Goal: Information Seeking & Learning: Learn about a topic

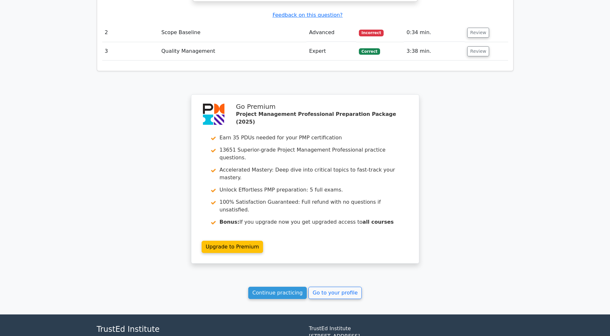
scroll to position [758, 0]
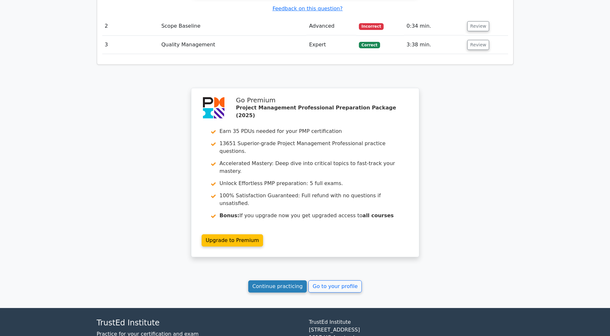
click at [260, 280] on link "Continue practicing" at bounding box center [277, 286] width 59 height 12
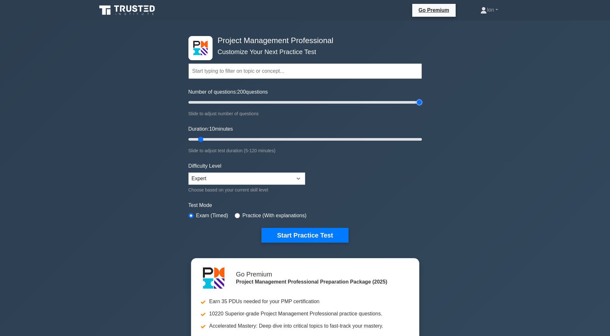
drag, startPoint x: 196, startPoint y: 103, endPoint x: 451, endPoint y: 144, distance: 257.7
type input "200"
click at [422, 106] on input "Number of questions: 200 questions" at bounding box center [304, 102] width 233 height 8
drag, startPoint x: 200, startPoint y: 140, endPoint x: 451, endPoint y: 194, distance: 257.3
type input "120"
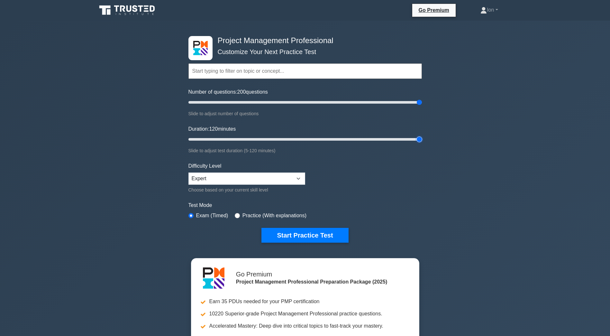
click at [422, 143] on input "Duration: 120 minutes" at bounding box center [304, 139] width 233 height 8
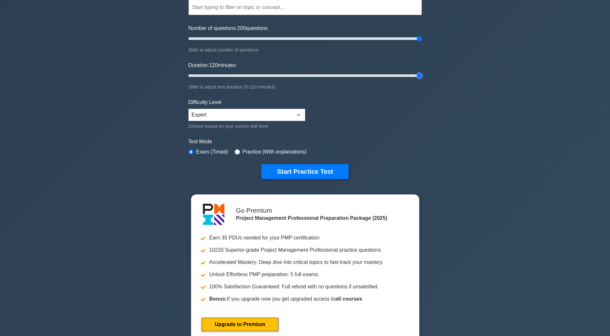
scroll to position [64, 0]
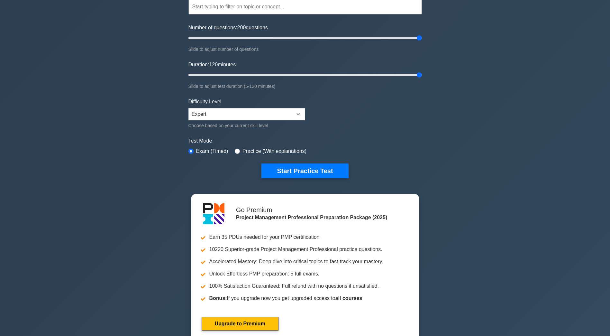
click at [238, 150] on div "Practice (With explanations)" at bounding box center [271, 151] width 72 height 8
click at [235, 150] on input "radio" at bounding box center [237, 151] width 5 height 5
radio input "true"
click at [191, 151] on input "radio" at bounding box center [190, 151] width 5 height 5
radio input "true"
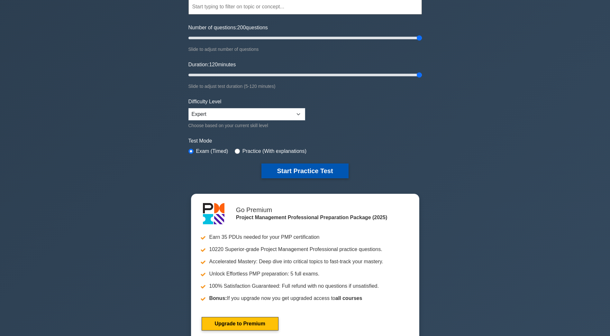
click at [280, 169] on button "Start Practice Test" at bounding box center [304, 170] width 87 height 15
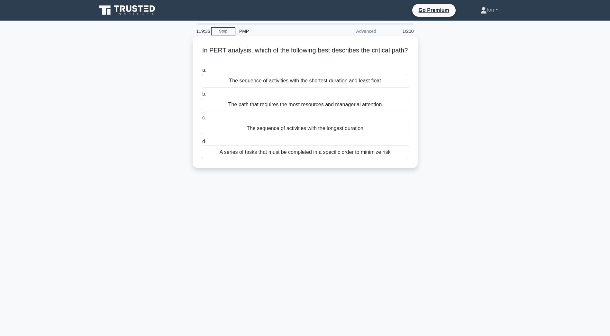
click at [275, 130] on div "The sequence of activities with the longest duration" at bounding box center [305, 129] width 208 height 14
click at [201, 120] on input "c. The sequence of activities with the longest duration" at bounding box center [201, 118] width 0 height 4
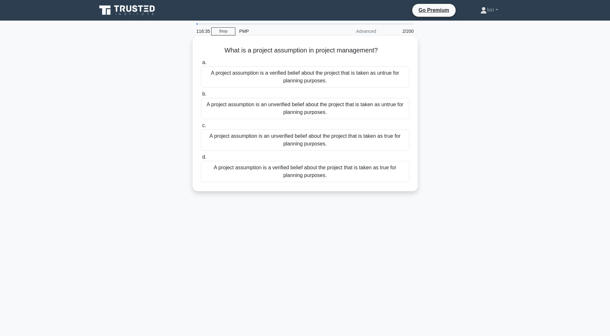
click at [241, 140] on div "A project assumption is an unverified belief about the project that is taken as…" at bounding box center [305, 139] width 208 height 21
click at [201, 128] on input "c. A project assumption is an unverified belief about the project that is taken…" at bounding box center [201, 125] width 0 height 4
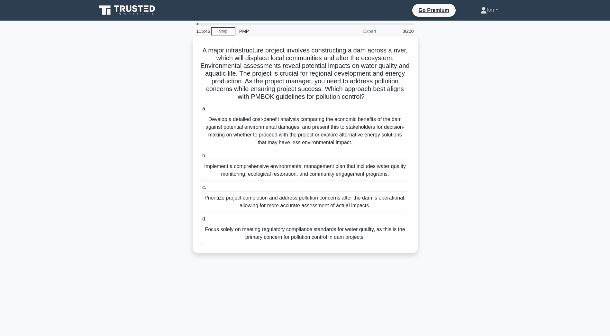
click at [278, 170] on div "Implement a comprehensive environmental management plan that includes water qua…" at bounding box center [305, 170] width 208 height 21
click at [201, 158] on input "b. Implement a comprehensive environmental management plan that includes water …" at bounding box center [201, 156] width 0 height 4
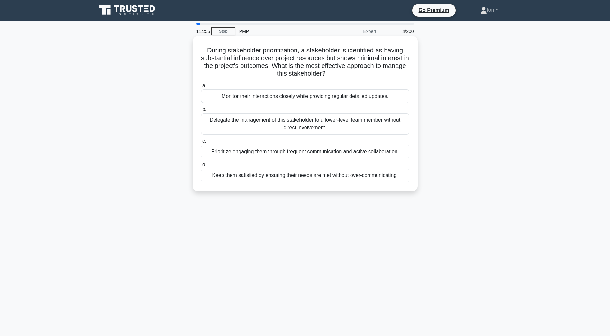
click at [271, 150] on div "Prioritize engaging them through frequent communication and active collaboratio…" at bounding box center [305, 152] width 208 height 14
click at [201, 143] on input "c. Prioritize engaging them through frequent communication and active collabora…" at bounding box center [201, 141] width 0 height 4
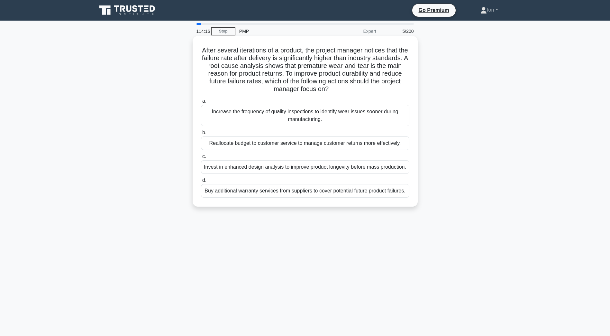
click at [304, 118] on div "Increase the frequency of quality inspections to identify wear issues sooner du…" at bounding box center [305, 115] width 208 height 21
click at [201, 103] on input "a. Increase the frequency of quality inspections to identify wear issues sooner…" at bounding box center [201, 101] width 0 height 4
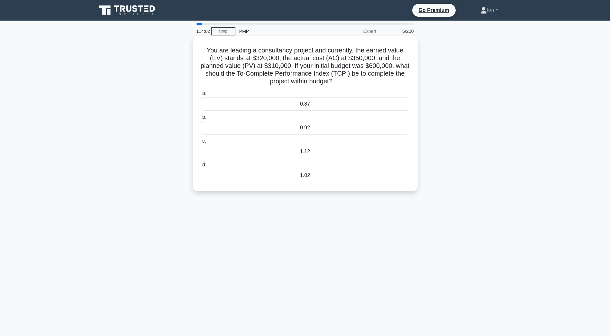
drag, startPoint x: 349, startPoint y: 81, endPoint x: 196, endPoint y: 50, distance: 156.7
click at [196, 50] on div "You are leading a consultancy project and currently, the earned value (EV) stan…" at bounding box center [305, 114] width 220 height 150
copy h5 "You are leading a consultancy project and currently, the earned value (EV) stan…"
click at [300, 150] on div "1.12" at bounding box center [305, 152] width 208 height 14
click at [201, 143] on input "c. 1.12" at bounding box center [201, 141] width 0 height 4
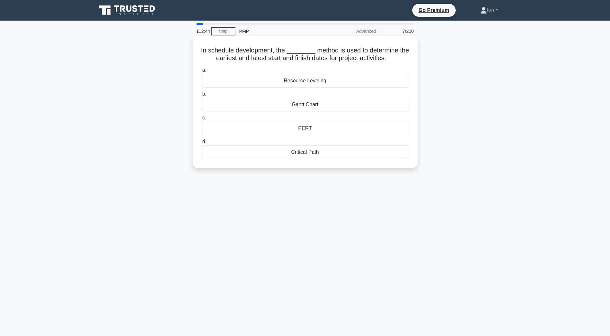
click at [297, 126] on div "PERT" at bounding box center [305, 129] width 208 height 14
click at [201, 120] on input "c. PERT" at bounding box center [201, 118] width 0 height 4
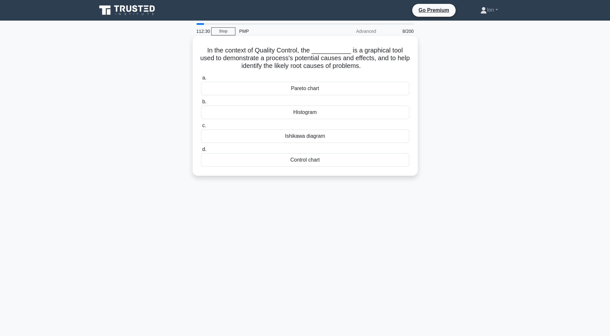
drag, startPoint x: 367, startPoint y: 70, endPoint x: 206, endPoint y: 59, distance: 161.2
click at [203, 56] on h5 "In the context of Quality Control, the ___________ is a graphical tool used to …" at bounding box center [305, 58] width 210 height 24
copy h5 "to demonstrate a process's potential causes and effects, and to help identify t…"
drag, startPoint x: 221, startPoint y: 136, endPoint x: 344, endPoint y: 218, distance: 148.1
click at [222, 136] on div "Ishikawa diagram" at bounding box center [305, 138] width 208 height 14
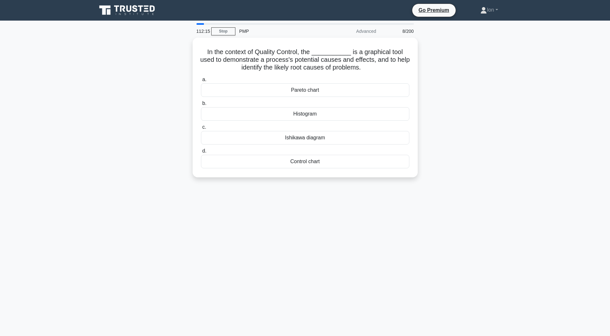
click at [201, 129] on input "c. Ishikawa diagram" at bounding box center [201, 127] width 0 height 4
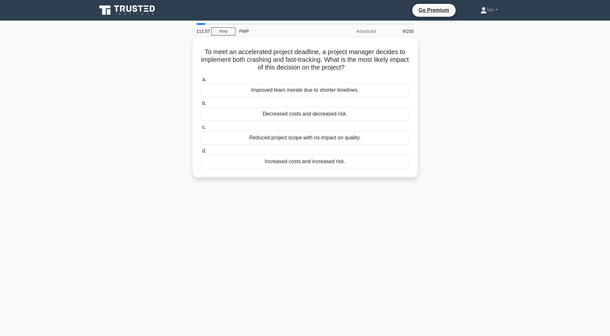
drag, startPoint x: 371, startPoint y: 66, endPoint x: 171, endPoint y: 54, distance: 201.0
click at [171, 54] on div "To meet an accelerated project deadline, a project manager decides to implement…" at bounding box center [305, 111] width 424 height 147
copy h5 "To meet an accelerated project deadline, a project manager decides to implement…"
click at [296, 160] on div "Increased costs and increased risk." at bounding box center [305, 160] width 208 height 14
click at [201, 151] on input "d. Increased costs and increased risk." at bounding box center [201, 149] width 0 height 4
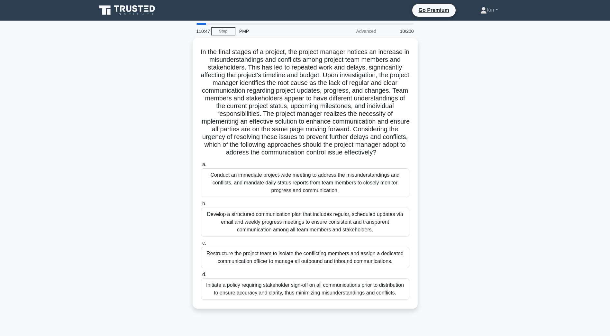
click at [479, 143] on div ".spinner_0XTQ{transform-origin:center;animation:spinner_y6GP .75s linear infini…" at bounding box center [305, 177] width 424 height 278
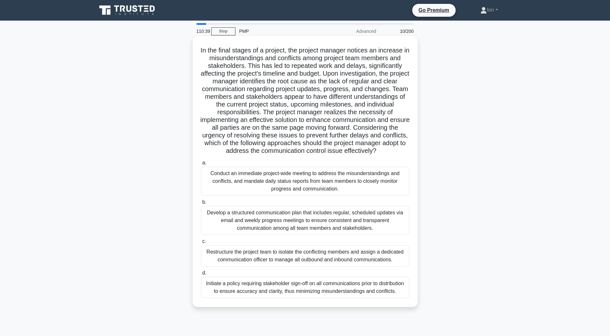
click at [291, 228] on div "Develop a structured communication plan that includes regular, scheduled update…" at bounding box center [305, 220] width 208 height 29
click at [201, 204] on input "b. Develop a structured communication plan that includes regular, scheduled upd…" at bounding box center [201, 202] width 0 height 4
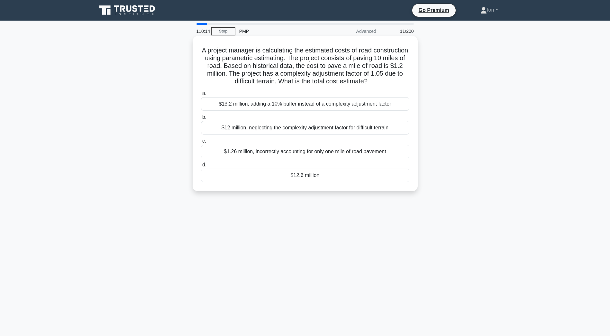
drag, startPoint x: 406, startPoint y: 82, endPoint x: 216, endPoint y: 51, distance: 192.0
click at [216, 51] on h5 "A project manager is calculating the estimated costs of road construction using…" at bounding box center [305, 65] width 210 height 39
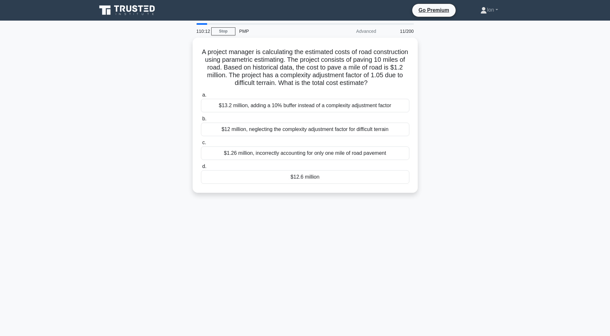
copy h5 "A project manager is calculating the estimated costs of road construction using…"
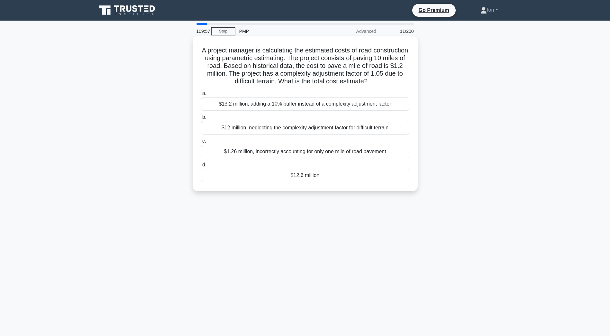
click at [297, 176] on div "$12.6 million" at bounding box center [305, 176] width 208 height 14
click at [201, 167] on input "d. $12.6 million" at bounding box center [201, 165] width 0 height 4
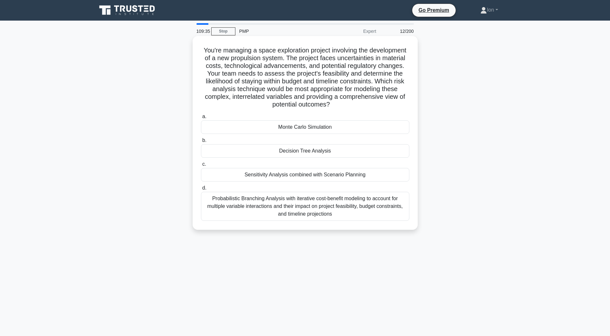
drag, startPoint x: 336, startPoint y: 104, endPoint x: 198, endPoint y: 52, distance: 147.1
click at [198, 52] on div "You're managing a space exploration project involving the development of a new …" at bounding box center [305, 133] width 220 height 188
copy h5 "You're managing a space exploration project involving the development of a new …"
click at [307, 124] on div "Monte Carlo Simulation" at bounding box center [305, 127] width 208 height 14
click at [201, 119] on input "a. Monte Carlo Simulation" at bounding box center [201, 116] width 0 height 4
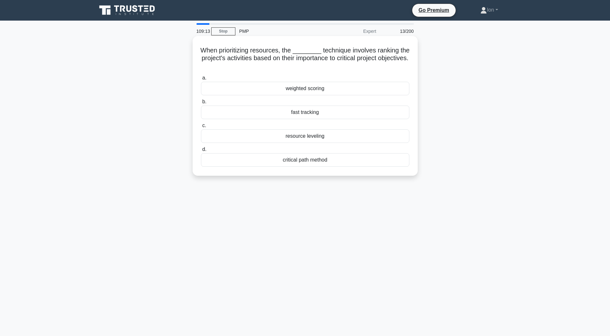
drag, startPoint x: 324, startPoint y: 66, endPoint x: 192, endPoint y: 52, distance: 132.2
click at [193, 52] on div "When prioritizing resources, the ________ technique involves ranking the projec…" at bounding box center [305, 106] width 225 height 140
copy h5 "When prioritizing resources, the ________ technique involves ranking the projec…"
click at [392, 219] on div "108:58 Stop PMP Expert 13/200 When prioritizing resources, the ________ techniq…" at bounding box center [305, 184] width 424 height 322
click at [290, 91] on div "weighted scoring" at bounding box center [305, 89] width 208 height 14
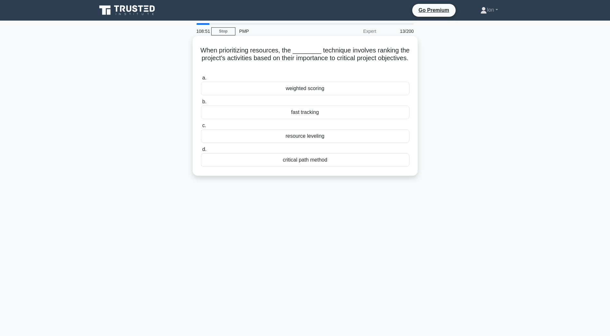
click at [201, 80] on input "a. weighted scoring" at bounding box center [201, 78] width 0 height 4
drag, startPoint x: 336, startPoint y: 65, endPoint x: 204, endPoint y: 51, distance: 133.0
click at [204, 51] on h5 "In the effort to prioritize defects by frequency to focus on the most common is…" at bounding box center [305, 58] width 210 height 24
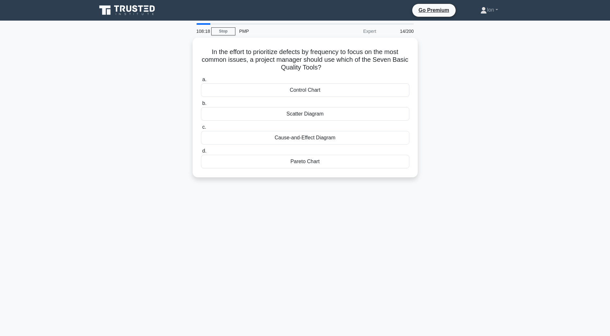
copy h5 "In the effort to prioritize defects by frequency to focus on the most common is…"
click at [292, 155] on div "Pareto Chart" at bounding box center [305, 160] width 208 height 14
click at [201, 151] on input "d. Pareto Chart" at bounding box center [201, 149] width 0 height 4
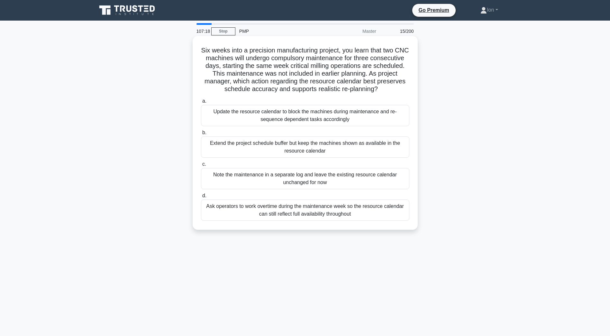
drag, startPoint x: 395, startPoint y: 89, endPoint x: 196, endPoint y: 50, distance: 203.2
click at [196, 50] on div "Six weeks into a precision manufacturing project, you learn that two CNC machin…" at bounding box center [305, 133] width 220 height 188
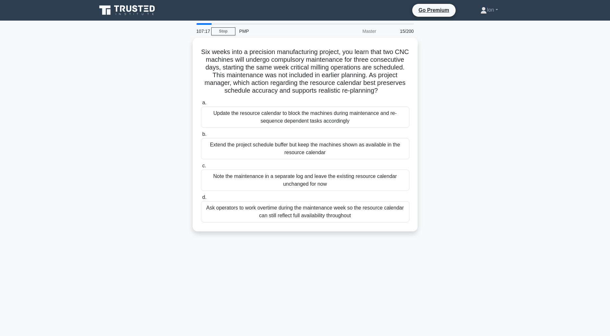
copy h5 "Six weeks into a precision manufacturing project, you learn that two CNC machin…"
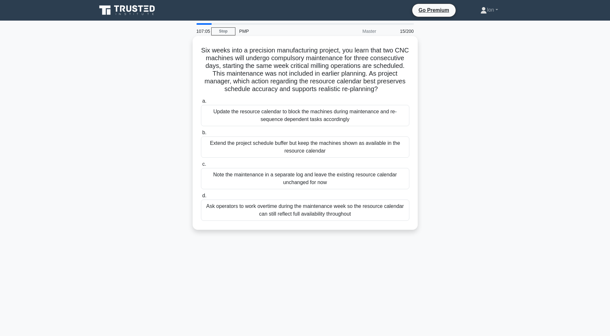
click at [308, 111] on div "Update the resource calendar to block the machines during maintenance and re-se…" at bounding box center [305, 115] width 208 height 21
click at [201, 103] on input "a. Update the resource calendar to block the machines during maintenance and re…" at bounding box center [201, 101] width 0 height 4
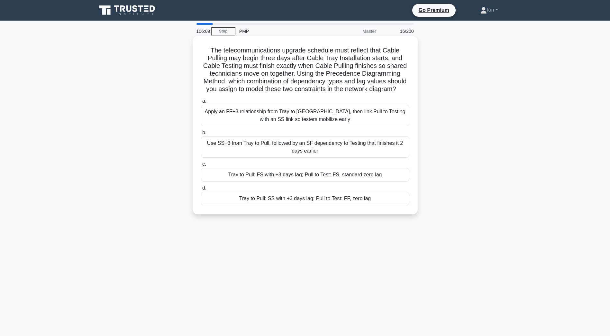
click at [321, 113] on div "Apply an FF+3 relationship from Tray to Pull, then link Pull to Testing with an…" at bounding box center [305, 115] width 208 height 21
click at [201, 103] on input "a. Apply an FF+3 relationship from Tray to Pull, then link Pull to Testing with…" at bounding box center [201, 101] width 0 height 4
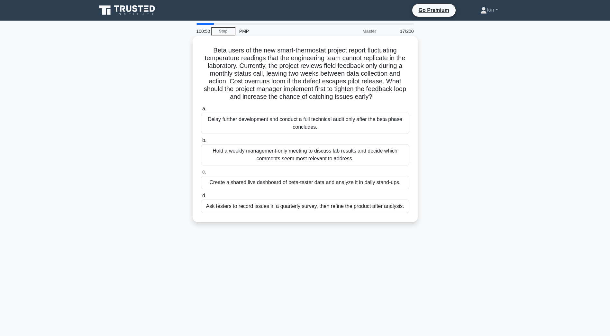
click at [311, 121] on div "Delay further development and conduct a full technical audit only after the bet…" at bounding box center [305, 123] width 208 height 21
click at [201, 111] on input "a. Delay further development and conduct a full technical audit only after the …" at bounding box center [201, 109] width 0 height 4
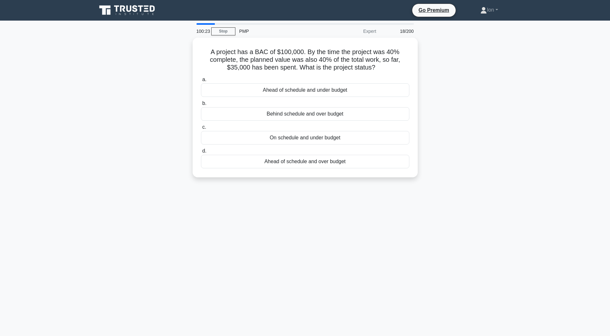
drag, startPoint x: 379, startPoint y: 65, endPoint x: 192, endPoint y: 50, distance: 188.0
click at [192, 50] on div "A project has a BAC of $100,000. By the time the project was 40% complete, the …" at bounding box center [305, 111] width 424 height 147
copy h5 "A project has a BAC of $100,000. By the time the project was 40% complete, the …"
click at [290, 135] on div "On schedule and under budget" at bounding box center [305, 136] width 208 height 14
click at [201, 128] on input "c. On schedule and under budget" at bounding box center [201, 125] width 0 height 4
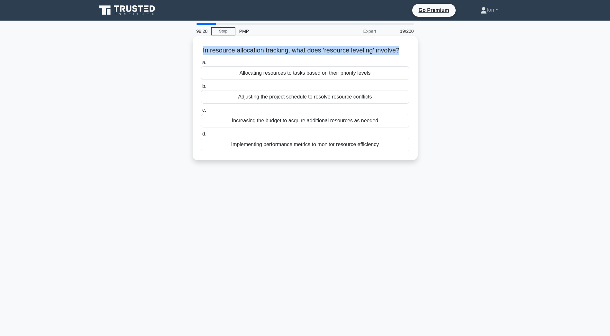
drag, startPoint x: 410, startPoint y: 52, endPoint x: 203, endPoint y: 48, distance: 207.5
click at [203, 48] on div "In resource allocation tracking, what does 'resource leveling' involve? .spinne…" at bounding box center [305, 98] width 220 height 119
copy h5 "In resource allocation tracking, what does 'resource leveling' involve?"
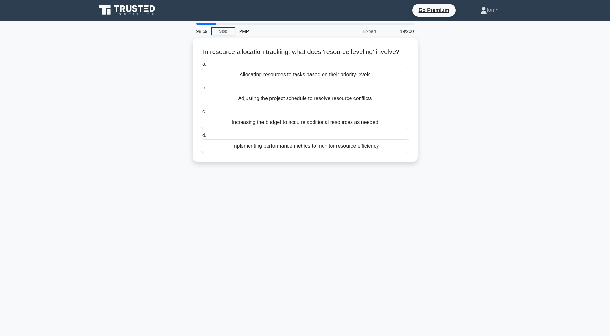
click at [399, 236] on div "98:59 Stop PMP Expert 19/200 In resource allocation tracking, what does 'resour…" at bounding box center [305, 184] width 424 height 322
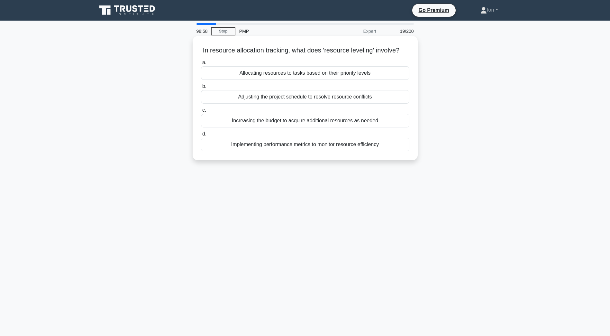
click at [311, 80] on div "Allocating resources to tasks based on their priority levels" at bounding box center [305, 73] width 208 height 14
click at [201, 65] on input "a. Allocating resources to tasks based on their priority levels" at bounding box center [201, 62] width 0 height 4
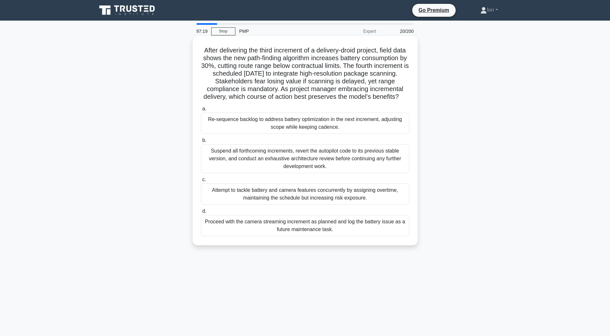
click at [257, 134] on div "Re-sequence backlog to address battery optimization in the next increment, adju…" at bounding box center [305, 123] width 208 height 21
click at [201, 111] on input "a. Re-sequence backlog to address battery optimization in the next increment, a…" at bounding box center [201, 109] width 0 height 4
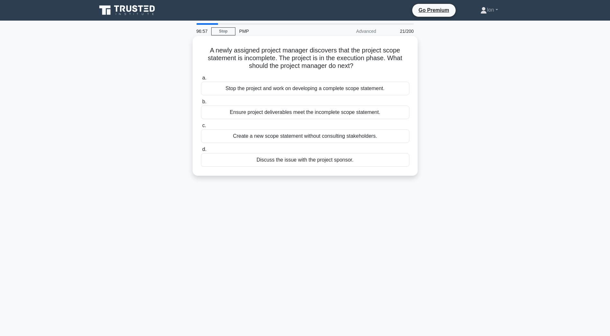
click at [326, 160] on div "Discuss the issue with the project sponsor." at bounding box center [305, 160] width 208 height 14
click at [201, 151] on input "d. Discuss the issue with the project sponsor." at bounding box center [201, 149] width 0 height 4
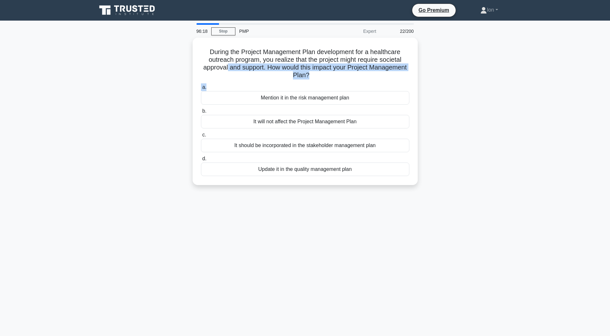
drag, startPoint x: 348, startPoint y: 79, endPoint x: 252, endPoint y: 285, distance: 226.7
click at [252, 92] on div "During the Project Management Plan development for a healthcare outreach progra…" at bounding box center [305, 111] width 220 height 142
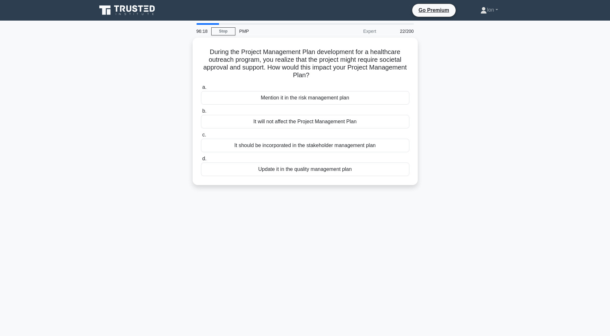
click at [281, 295] on div "96:18 Stop PMP Expert 22/200 During the Project Management Plan development for…" at bounding box center [305, 184] width 424 height 322
drag, startPoint x: 206, startPoint y: 49, endPoint x: 362, endPoint y: 169, distance: 197.2
click at [362, 169] on div "During the Project Management Plan development for a healthcare outreach progra…" at bounding box center [305, 110] width 220 height 142
drag, startPoint x: 282, startPoint y: 190, endPoint x: 276, endPoint y: 193, distance: 7.1
click at [282, 191] on div "During the Project Management Plan development for a healthcare outreach progra…" at bounding box center [305, 115] width 424 height 155
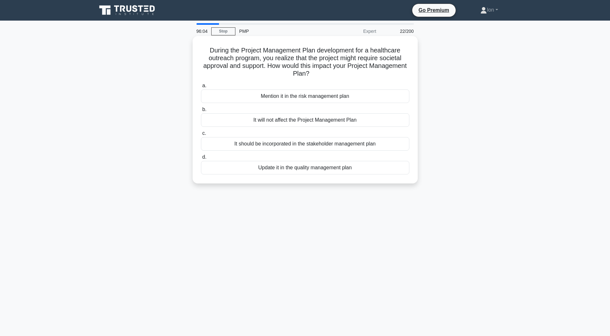
click at [264, 146] on div "It should be incorporated in the stakeholder management plan" at bounding box center [305, 144] width 208 height 14
click at [201, 135] on input "c. It should be incorporated in the stakeholder management plan" at bounding box center [201, 133] width 0 height 4
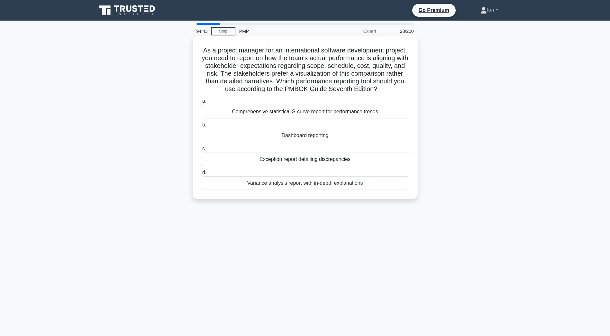
drag, startPoint x: 381, startPoint y: 193, endPoint x: 213, endPoint y: 45, distance: 224.4
click at [213, 45] on div "As a project manager for an international software development project, you nee…" at bounding box center [305, 118] width 220 height 158
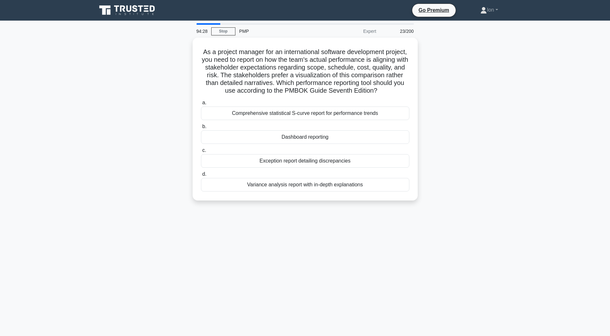
click at [379, 290] on div "94:28 Stop PMP Expert 23/200 As a project manager for an international software…" at bounding box center [305, 184] width 424 height 322
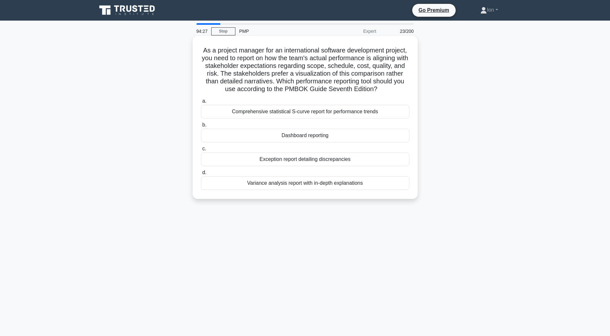
click at [299, 142] on div "Dashboard reporting" at bounding box center [305, 136] width 208 height 14
click at [201, 127] on input "b. Dashboard reporting" at bounding box center [201, 125] width 0 height 4
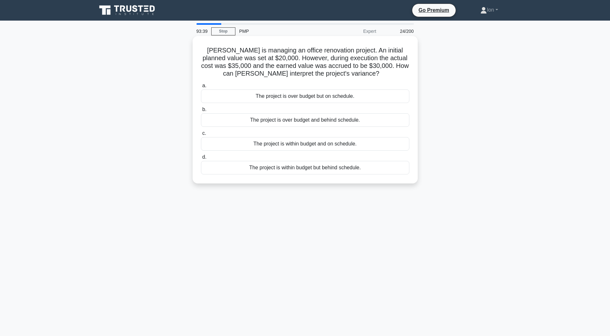
drag, startPoint x: 205, startPoint y: 51, endPoint x: 377, endPoint y: 168, distance: 208.4
click at [377, 168] on div "John is managing an office renovation project. An initial planned value was set…" at bounding box center [305, 110] width 220 height 142
click at [398, 171] on div "The project is within budget but behind schedule." at bounding box center [305, 168] width 208 height 14
click at [201, 159] on input "d. The project is within budget but behind schedule." at bounding box center [201, 157] width 0 height 4
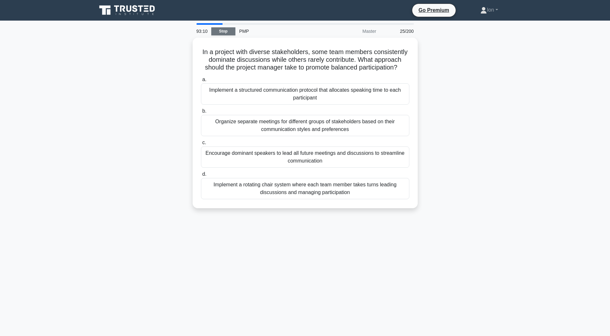
click at [219, 29] on link "Stop" at bounding box center [223, 31] width 24 height 8
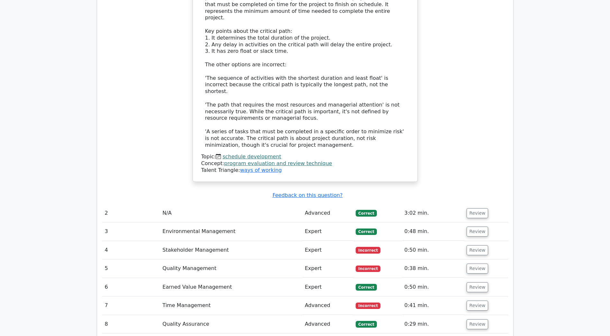
scroll to position [997, 0]
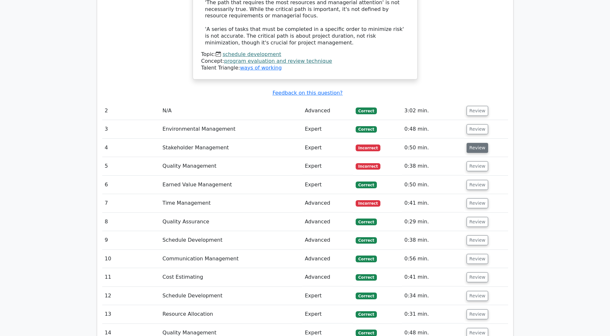
click at [476, 143] on button "Review" at bounding box center [478, 148] width 22 height 10
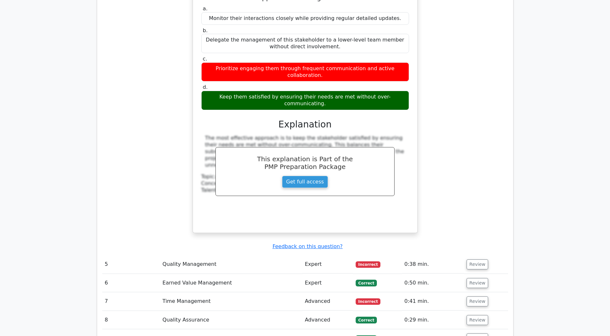
scroll to position [1222, 0]
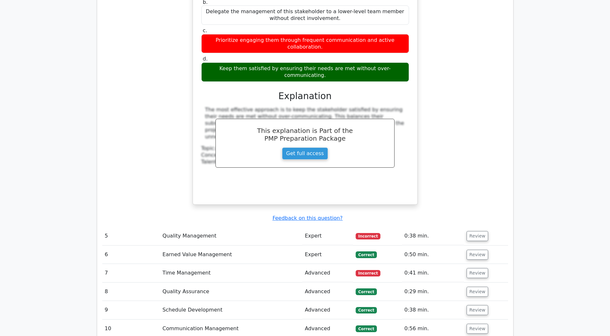
drag, startPoint x: 481, startPoint y: 177, endPoint x: 441, endPoint y: 185, distance: 41.1
click at [481, 231] on button "Review" at bounding box center [478, 236] width 22 height 10
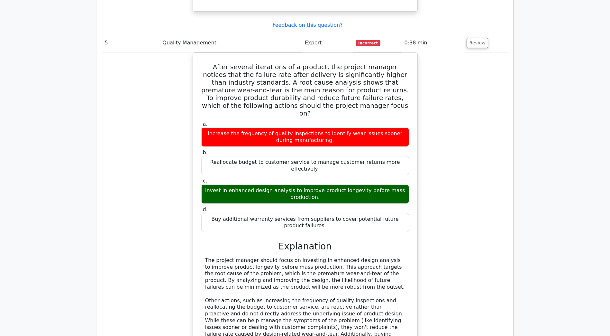
scroll to position [1576, 0]
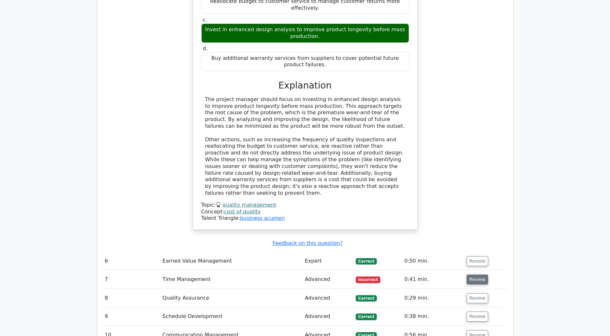
click at [483, 274] on button "Review" at bounding box center [478, 279] width 22 height 10
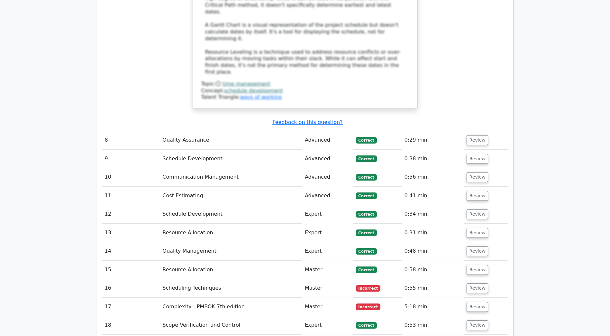
scroll to position [2155, 0]
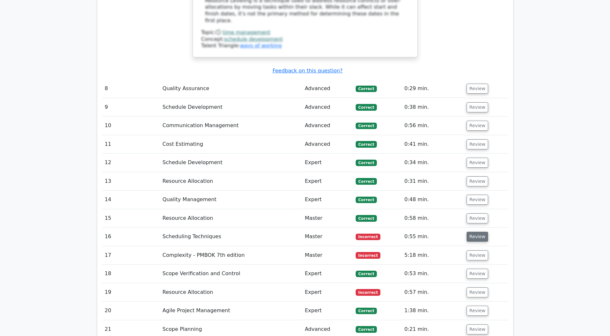
click at [471, 232] on button "Review" at bounding box center [478, 237] width 22 height 10
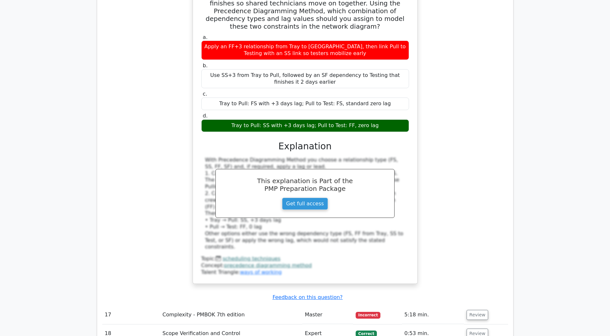
scroll to position [2444, 0]
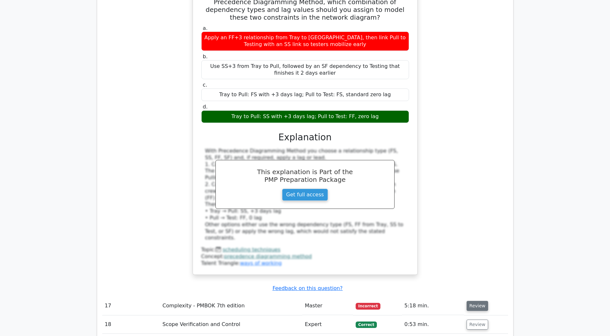
click at [478, 301] on button "Review" at bounding box center [478, 306] width 22 height 10
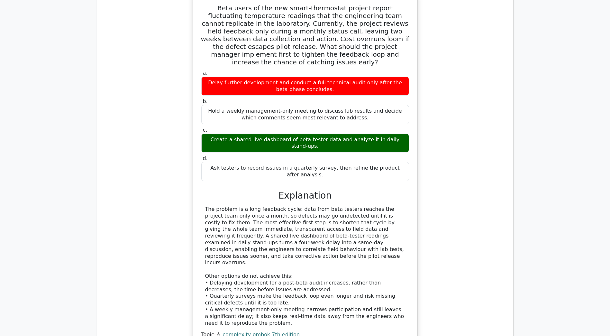
scroll to position [2798, 0]
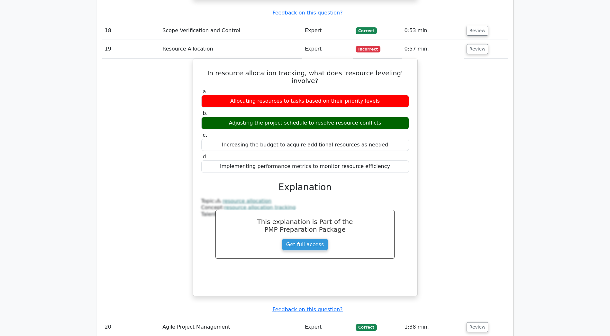
scroll to position [3151, 0]
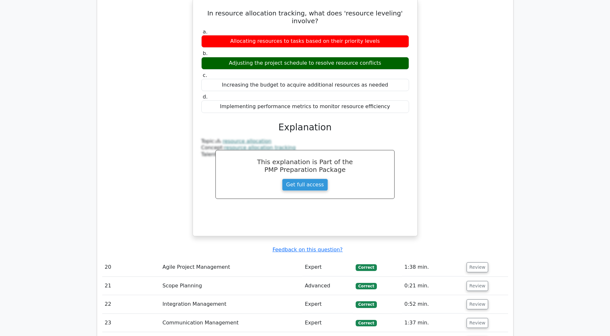
scroll to position [3280, 0]
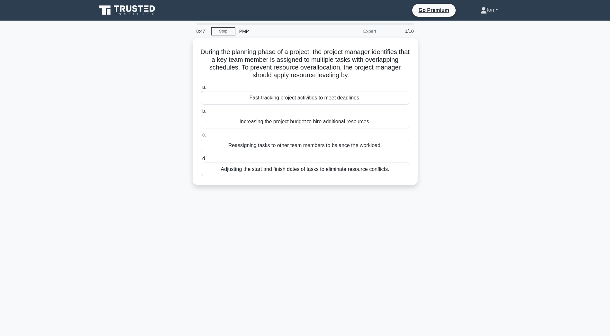
click at [496, 11] on link "Ion" at bounding box center [489, 10] width 48 height 13
click at [477, 26] on link "Profile" at bounding box center [490, 25] width 51 height 10
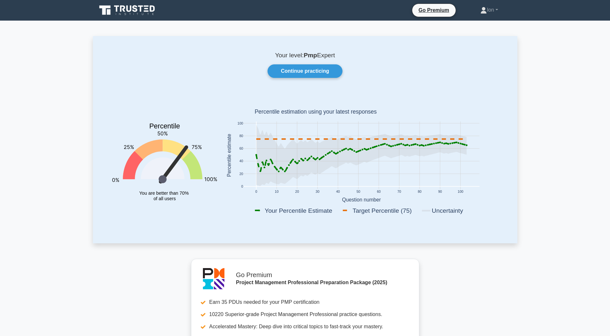
click at [302, 72] on link "Continue practicing" at bounding box center [305, 71] width 75 height 14
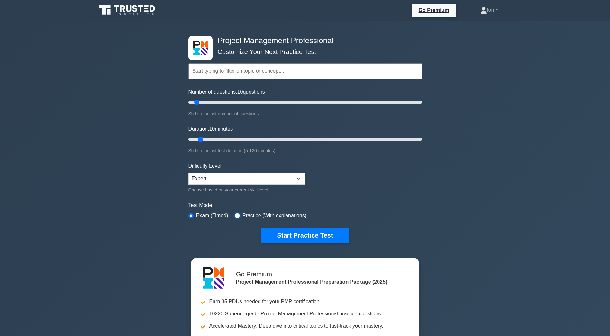
click at [235, 214] on input "radio" at bounding box center [237, 215] width 5 height 5
radio input "true"
click at [308, 238] on button "Start Practice Test" at bounding box center [304, 235] width 87 height 15
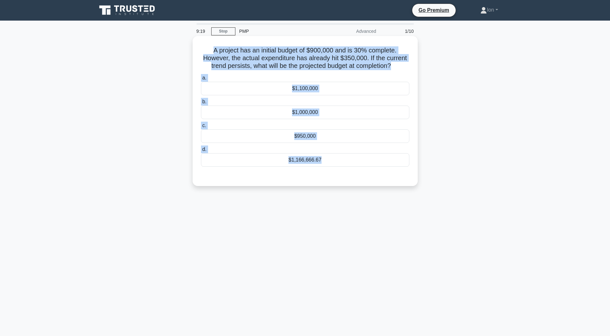
drag, startPoint x: 213, startPoint y: 51, endPoint x: 386, endPoint y: 167, distance: 208.2
click at [387, 172] on div "A project has an initial budget of $900,000 and is 30% complete. However, the a…" at bounding box center [305, 111] width 220 height 145
copy div "A project has an initial budget of $900,000 and is 30% complete. However, the a…"
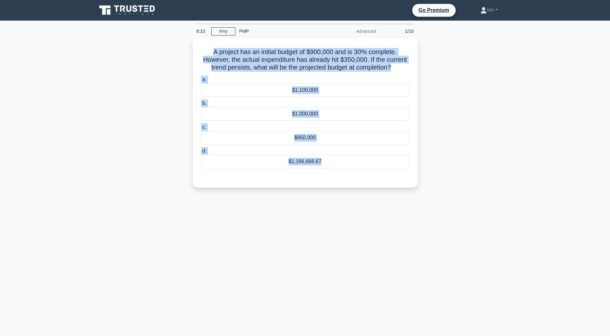
drag, startPoint x: 369, startPoint y: 238, endPoint x: 212, endPoint y: 192, distance: 163.0
click at [369, 239] on div "8:10 Stop PMP Advanced 1/10 A project has an initial budget of $900,000 and is …" at bounding box center [305, 184] width 424 height 322
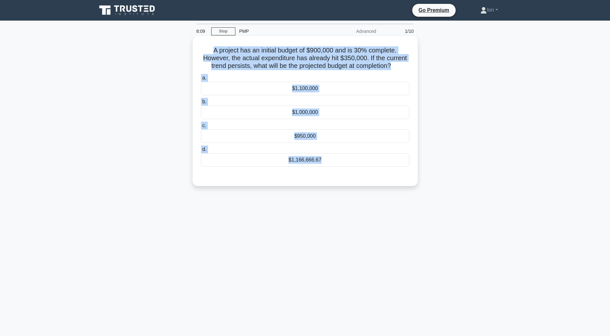
click at [223, 181] on div "A project has an initial budget of $900,000 and is 30% complete. However, the a…" at bounding box center [305, 111] width 220 height 145
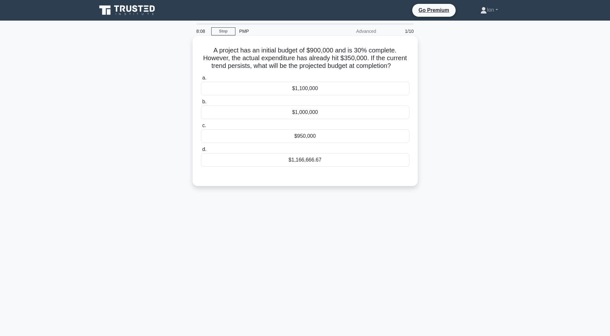
click at [266, 160] on div "$1,166,666.67" at bounding box center [305, 160] width 208 height 14
click at [201, 151] on input "d. $1,166,666.67" at bounding box center [201, 149] width 0 height 4
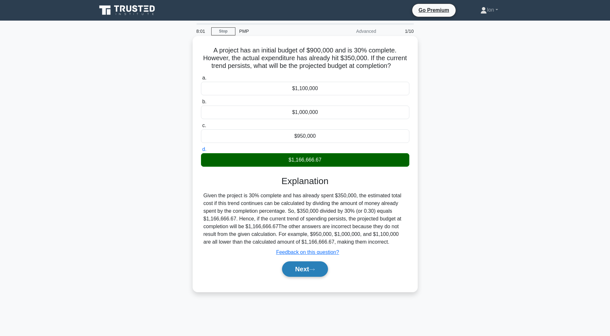
click at [306, 267] on button "Next" at bounding box center [305, 268] width 46 height 15
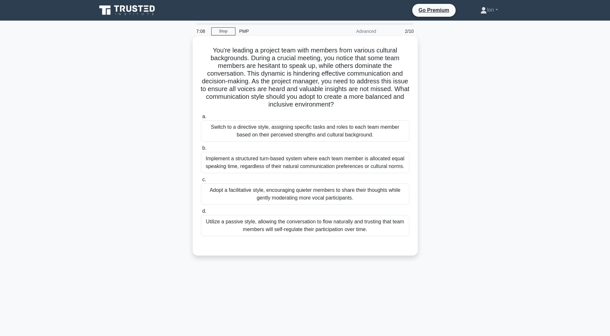
click at [261, 161] on div "Implement a structured turn-based system where each team member is allocated eq…" at bounding box center [305, 162] width 208 height 21
click at [201, 150] on input "b. Implement a structured turn-based system where each team member is allocated…" at bounding box center [201, 148] width 0 height 4
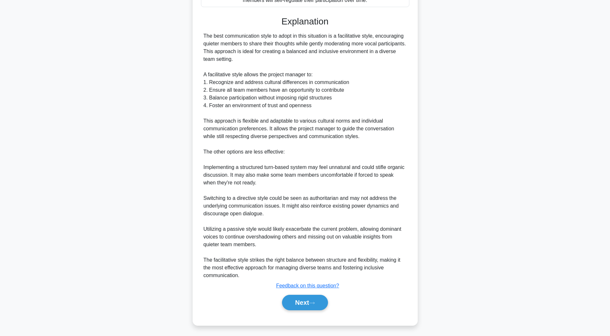
scroll to position [239, 0]
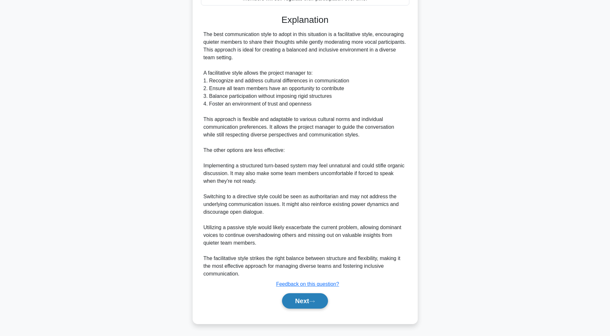
click at [297, 305] on button "Next" at bounding box center [305, 300] width 46 height 15
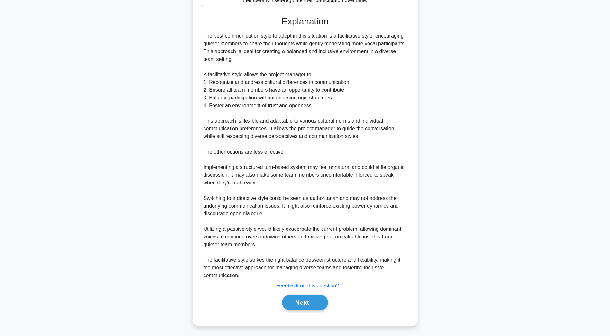
scroll to position [12, 0]
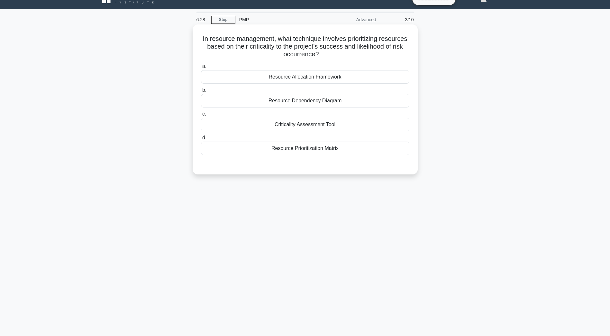
click at [302, 79] on div "Resource Allocation Framework" at bounding box center [305, 77] width 208 height 14
click at [201, 68] on input "a. Resource Allocation Framework" at bounding box center [201, 66] width 0 height 4
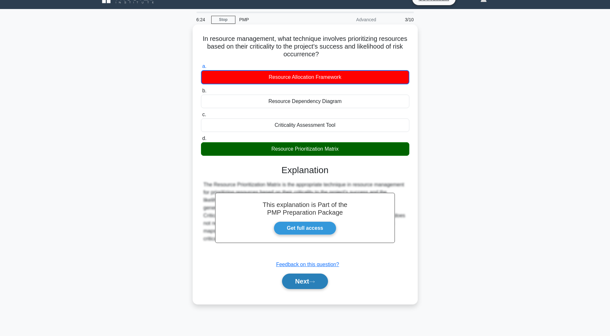
drag, startPoint x: 296, startPoint y: 282, endPoint x: 300, endPoint y: 280, distance: 4.1
click at [296, 282] on button "Next" at bounding box center [305, 280] width 46 height 15
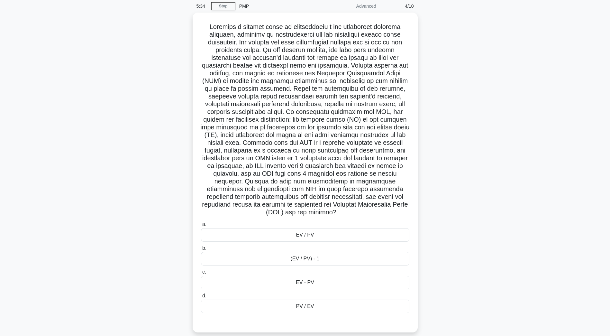
scroll to position [32, 0]
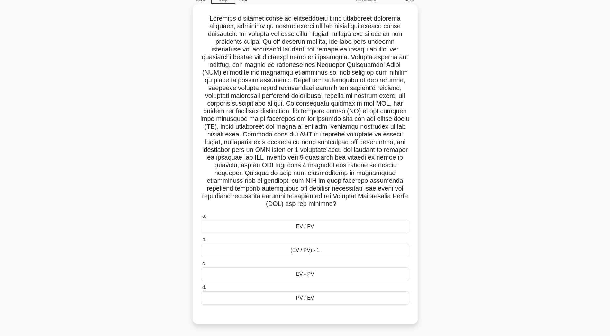
click at [297, 299] on div "PV / EV" at bounding box center [305, 298] width 208 height 14
click at [201, 289] on input "d. PV / EV" at bounding box center [201, 287] width 0 height 4
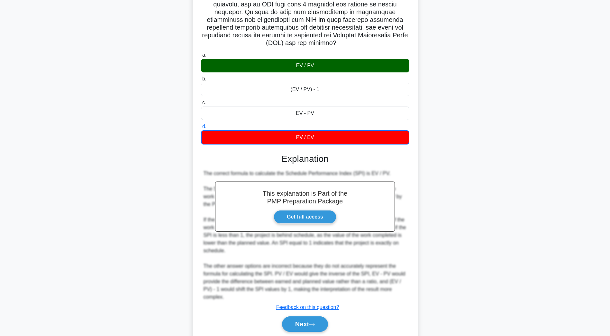
scroll to position [216, 0]
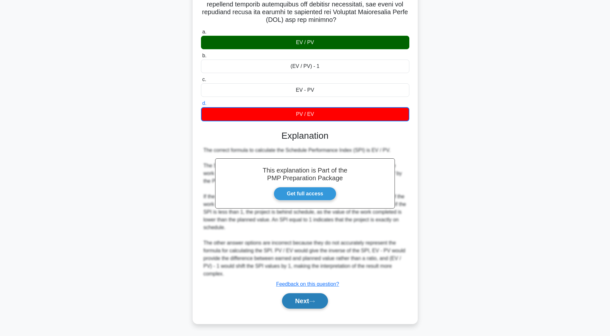
drag, startPoint x: 299, startPoint y: 297, endPoint x: 303, endPoint y: 298, distance: 3.4
click at [299, 297] on button "Next" at bounding box center [305, 300] width 46 height 15
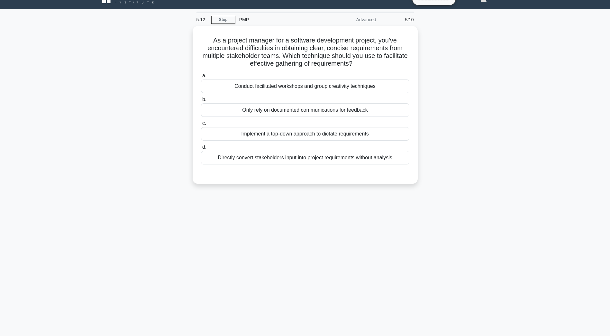
scroll to position [12, 0]
click at [333, 89] on div "Conduct facilitated workshops and group creativity techniques" at bounding box center [305, 85] width 208 height 14
click at [201, 76] on input "a. Conduct facilitated workshops and group creativity techniques" at bounding box center [201, 74] width 0 height 4
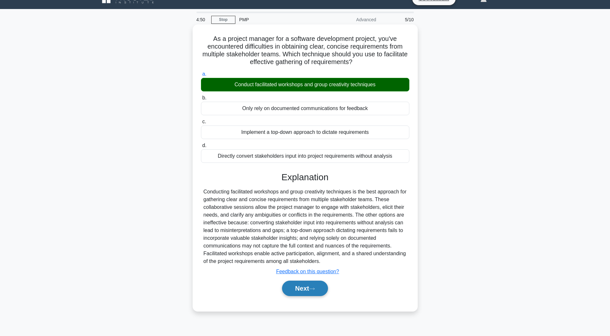
click at [311, 290] on button "Next" at bounding box center [305, 287] width 46 height 15
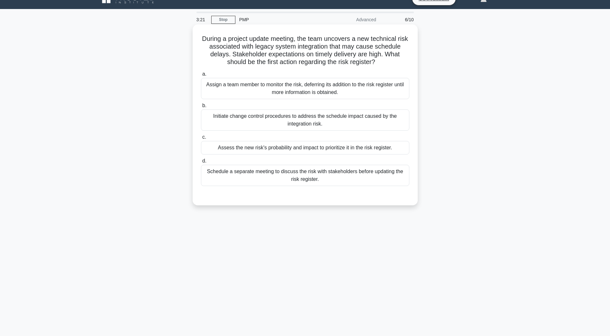
click at [330, 148] on div "Assess the new risk's probability and impact to prioritize it in the risk regis…" at bounding box center [305, 148] width 208 height 14
click at [201, 139] on input "c. Assess the new risk's probability and impact to prioritize it in the risk re…" at bounding box center [201, 137] width 0 height 4
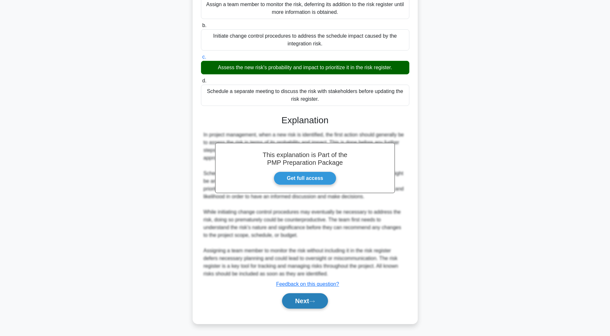
click at [292, 300] on button "Next" at bounding box center [305, 300] width 46 height 15
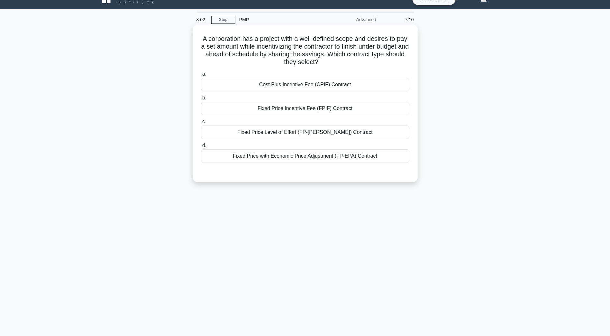
click at [281, 86] on div "Cost Plus Incentive Fee (CPIF) Contract" at bounding box center [305, 85] width 208 height 14
click at [201, 76] on input "a. Cost Plus Incentive Fee (CPIF) Contract" at bounding box center [201, 74] width 0 height 4
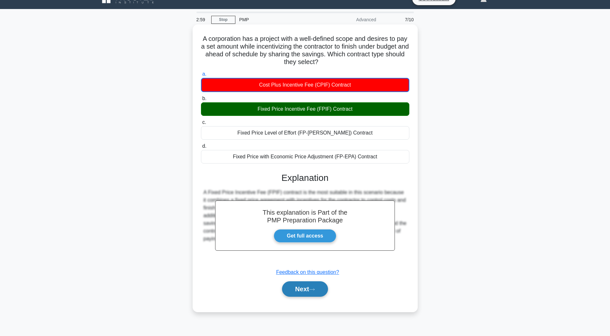
click at [313, 293] on button "Next" at bounding box center [305, 288] width 46 height 15
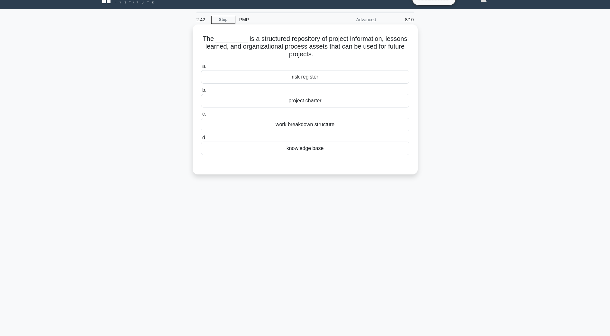
click at [304, 150] on div "knowledge base" at bounding box center [305, 148] width 208 height 14
click at [201, 140] on input "d. knowledge base" at bounding box center [201, 138] width 0 height 4
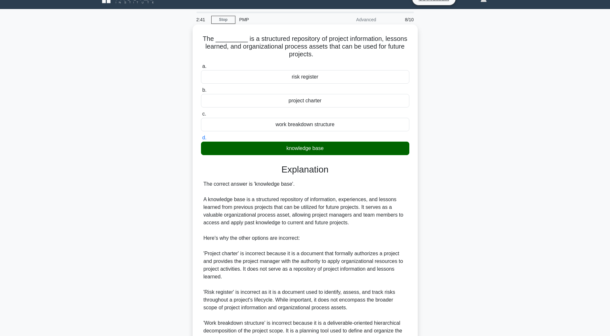
scroll to position [115, 0]
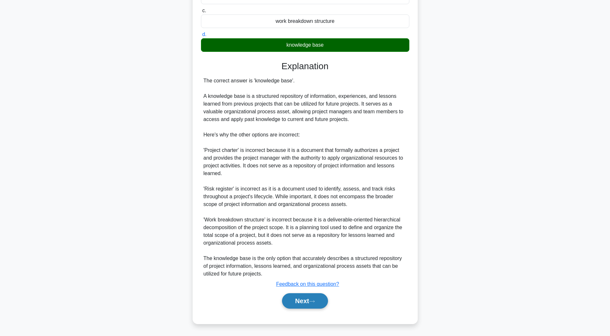
click at [300, 307] on button "Next" at bounding box center [305, 300] width 46 height 15
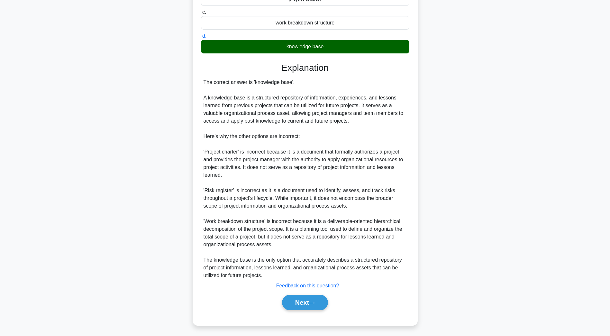
scroll to position [12, 0]
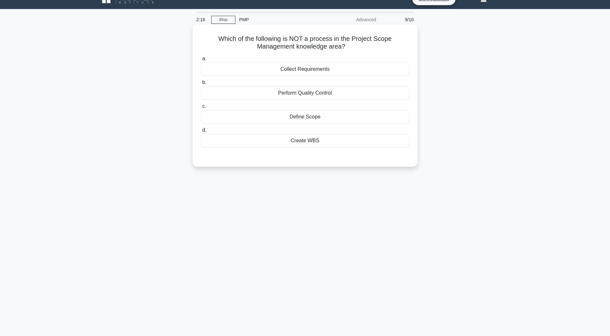
click at [323, 91] on div "Perform Quality Control" at bounding box center [305, 93] width 208 height 14
click at [201, 85] on input "b. Perform Quality Control" at bounding box center [201, 82] width 0 height 4
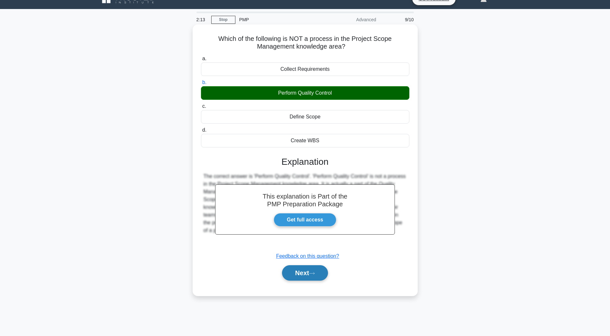
click at [290, 270] on button "Next" at bounding box center [305, 272] width 46 height 15
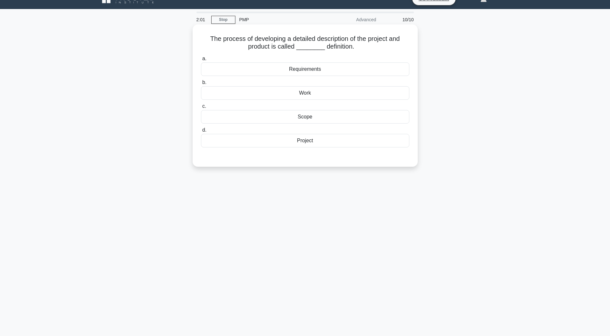
click at [315, 118] on div "Scope" at bounding box center [305, 117] width 208 height 14
click at [201, 108] on input "c. Scope" at bounding box center [201, 106] width 0 height 4
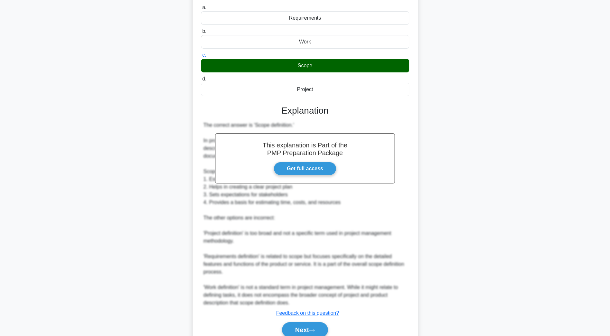
scroll to position [92, 0]
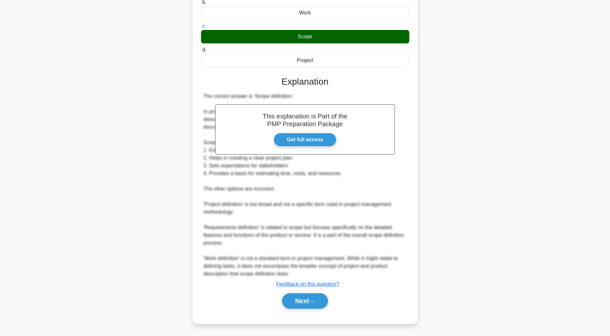
drag, startPoint x: 309, startPoint y: 301, endPoint x: 344, endPoint y: 292, distance: 36.0
click at [309, 301] on button "Next" at bounding box center [305, 300] width 46 height 15
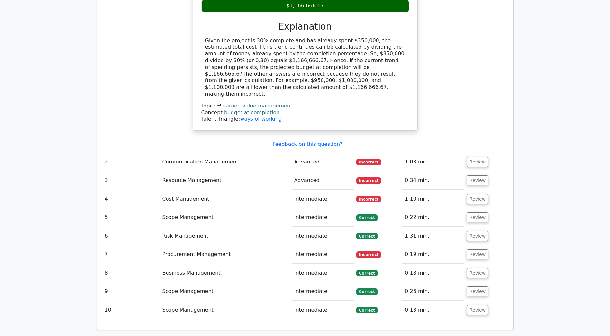
scroll to position [772, 0]
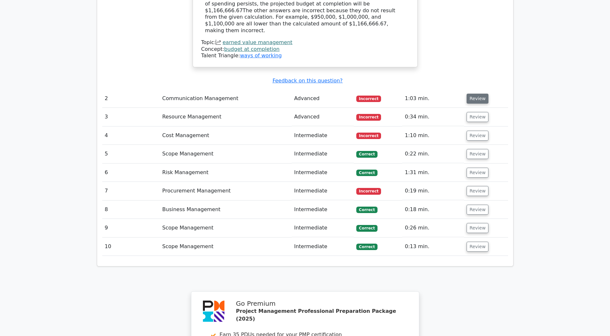
click at [484, 94] on button "Review" at bounding box center [478, 99] width 22 height 10
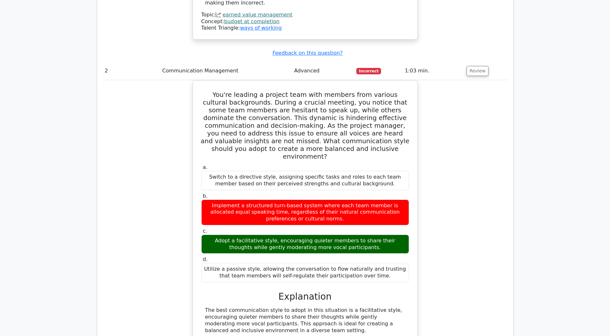
scroll to position [836, 0]
